Goal: Information Seeking & Learning: Stay updated

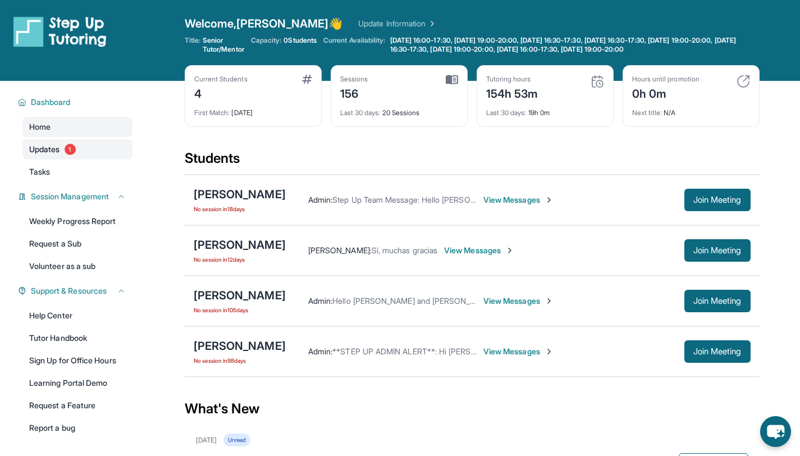
click at [97, 146] on link "Updates 1" at bounding box center [77, 149] width 110 height 20
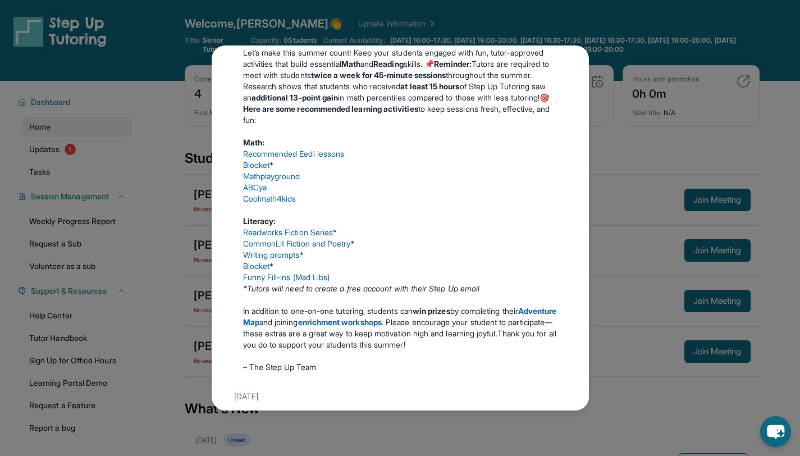
scroll to position [415, 0]
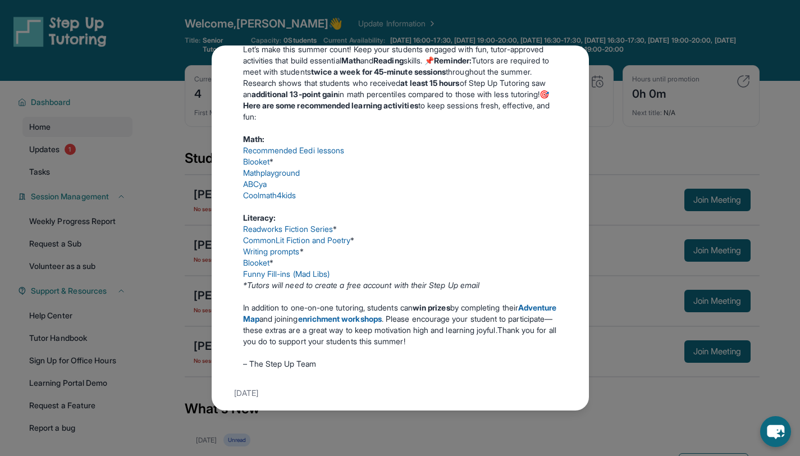
click at [481, 224] on p "Literacy:" at bounding box center [400, 217] width 315 height 11
click at [446, 224] on p "Literacy:" at bounding box center [400, 217] width 315 height 11
drag, startPoint x: 328, startPoint y: 356, endPoint x: 435, endPoint y: 355, distance: 106.7
click at [435, 347] on p "In addition to one-on-one tutoring, students can win prizes by completing their…" at bounding box center [400, 324] width 315 height 45
click at [435, 312] on strong "win prizes" at bounding box center [432, 308] width 38 height 10
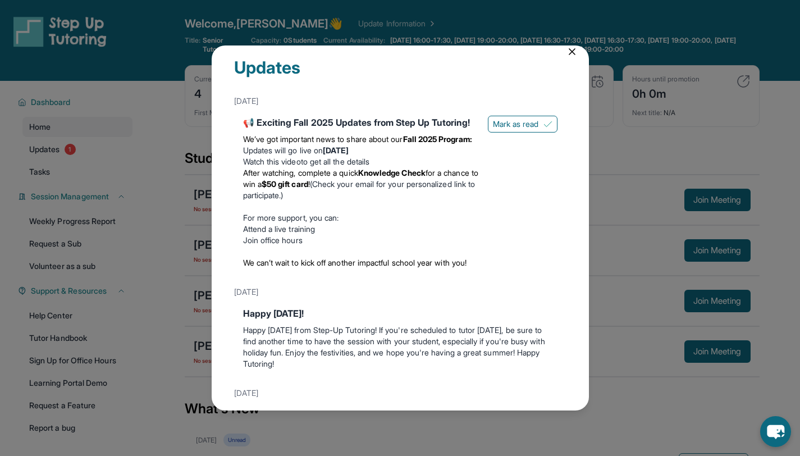
scroll to position [0, 0]
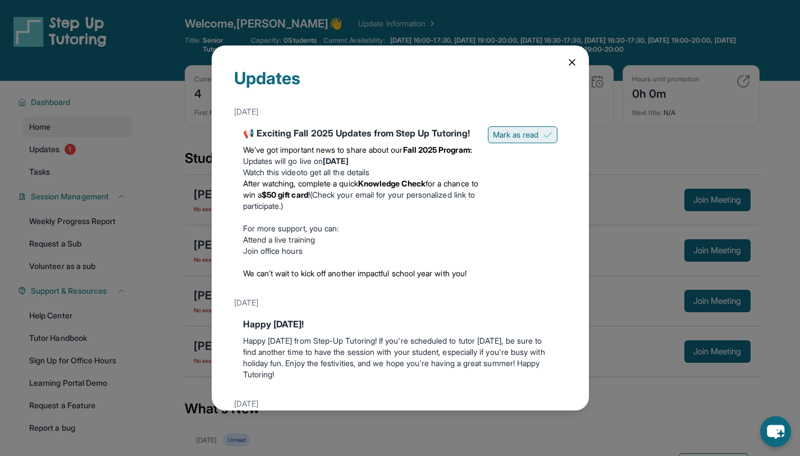
click at [502, 130] on span "Mark as read" at bounding box center [516, 134] width 46 height 11
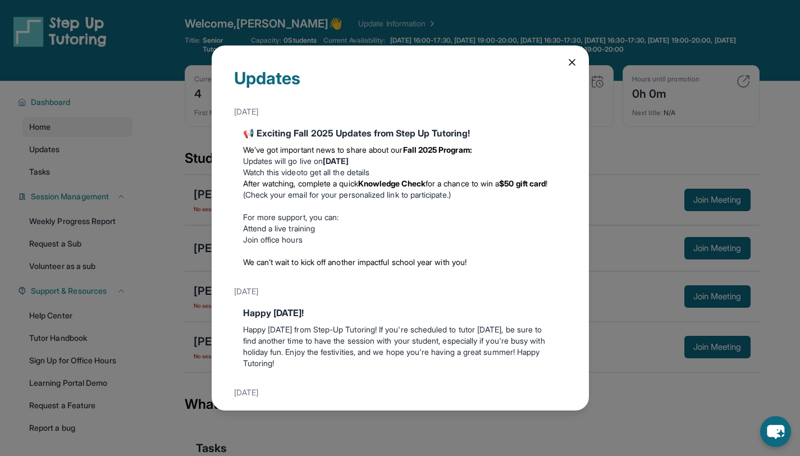
click at [403, 183] on strong "Knowledge Check" at bounding box center [391, 184] width 67 height 10
click at [563, 56] on div "Updates [DATE] 📢 Exciting Fall 2025 Updates from Step Up Tutoring! We’ve got im…" at bounding box center [400, 227] width 377 height 365
click at [567, 64] on icon at bounding box center [572, 62] width 11 height 11
